Goal: Task Accomplishment & Management: Manage account settings

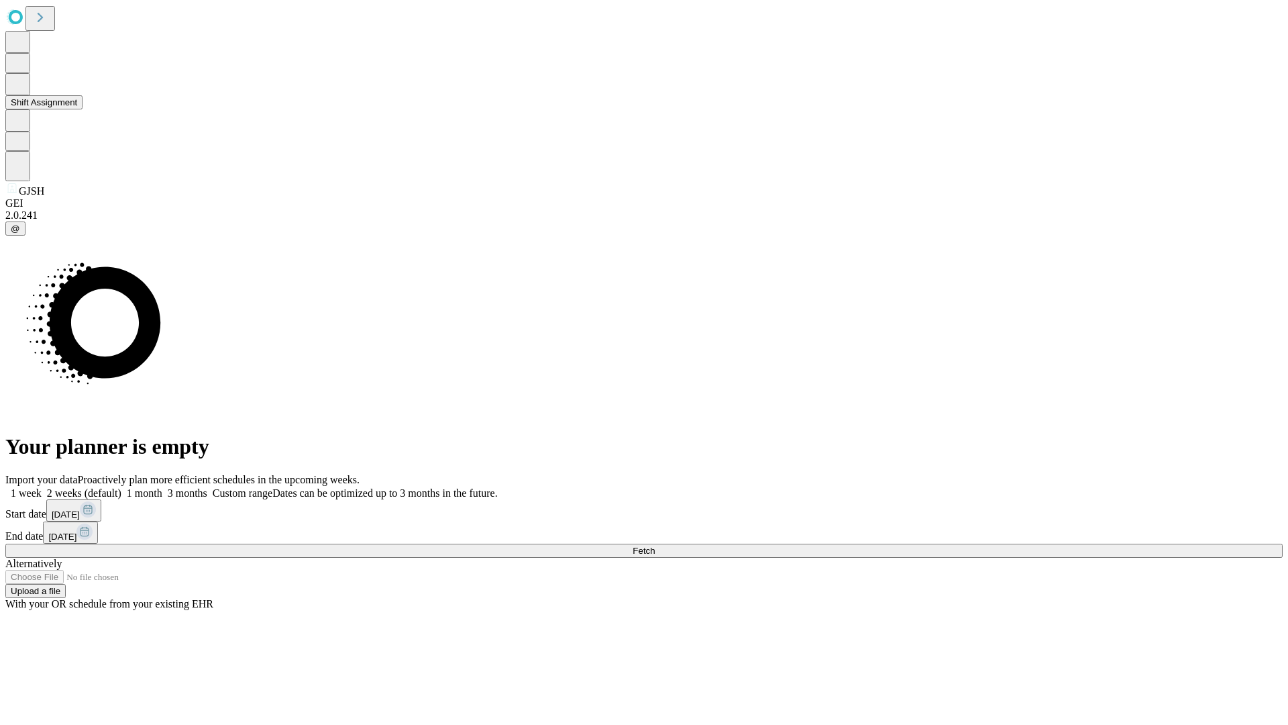
click at [83, 109] on button "Shift Assignment" at bounding box center [43, 102] width 77 height 14
